Goal: Information Seeking & Learning: Learn about a topic

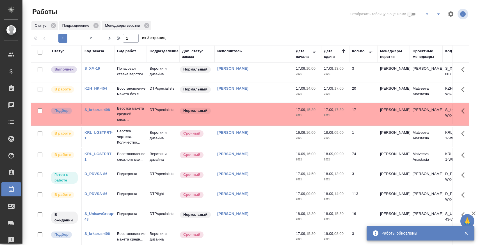
scroll to position [152, 0]
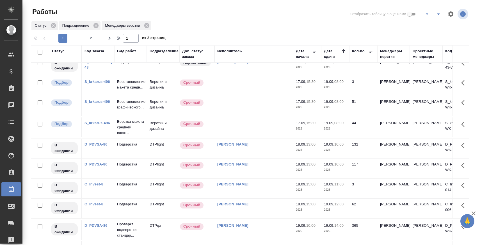
click at [97, 84] on link "S_krkarus-496" at bounding box center [97, 81] width 26 height 4
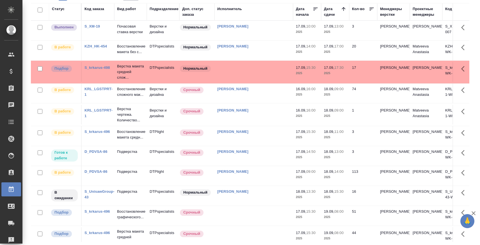
scroll to position [0, 0]
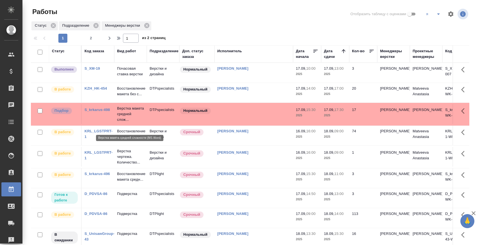
click at [126, 113] on p "Верстка макета средней слож..." at bounding box center [130, 114] width 27 height 17
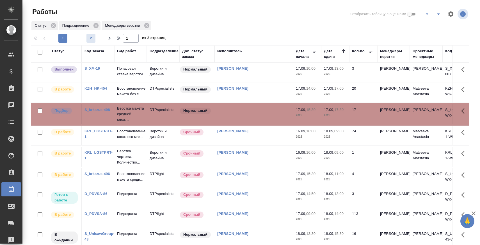
click at [92, 38] on span "2" at bounding box center [90, 38] width 9 height 6
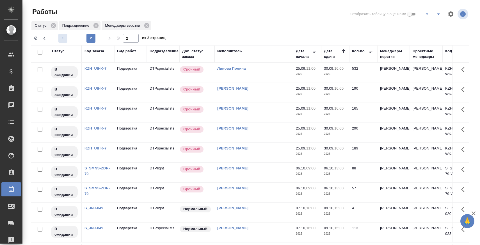
click at [62, 38] on span "1" at bounding box center [62, 38] width 9 height 6
type input "1"
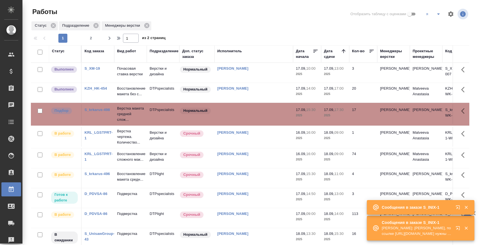
click at [124, 111] on p "Верстка макета средней слож..." at bounding box center [130, 114] width 27 height 17
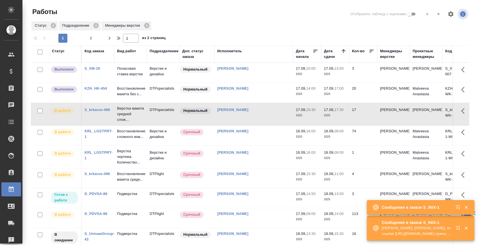
click at [131, 90] on p "Восстановление макета без с..." at bounding box center [130, 91] width 27 height 11
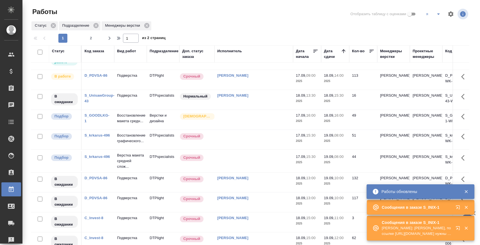
scroll to position [127, 0]
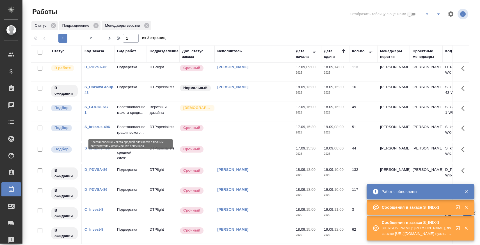
click at [133, 115] on p "Восстановление макета средн..." at bounding box center [130, 109] width 27 height 11
